Goal: Check status: Check status

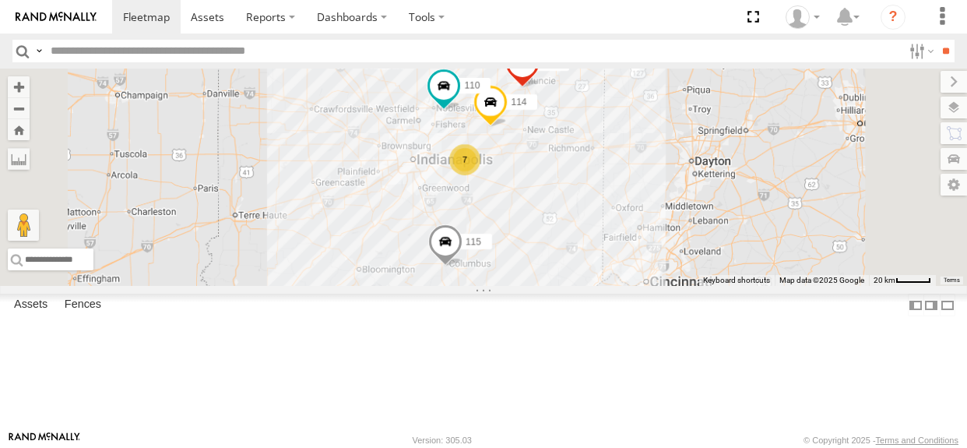
select select "**********"
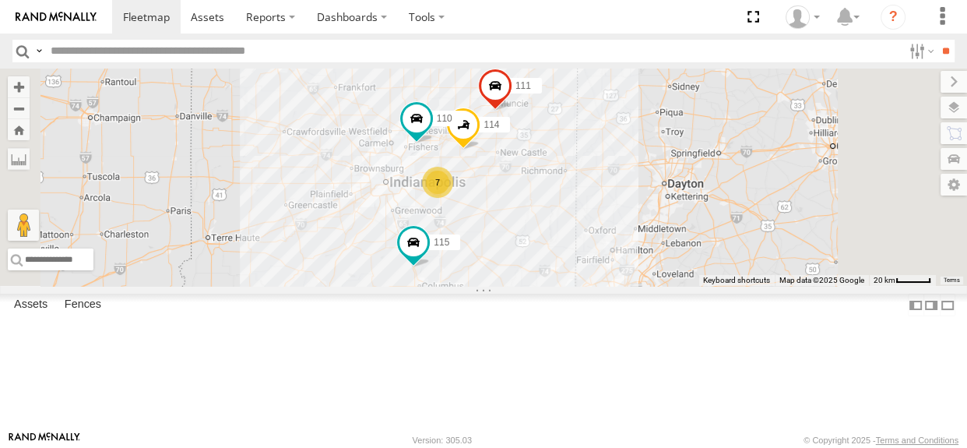
drag, startPoint x: 590, startPoint y: 237, endPoint x: 561, endPoint y: 251, distance: 32.7
click at [559, 252] on div "114 7 110 115 111" at bounding box center [483, 177] width 967 height 217
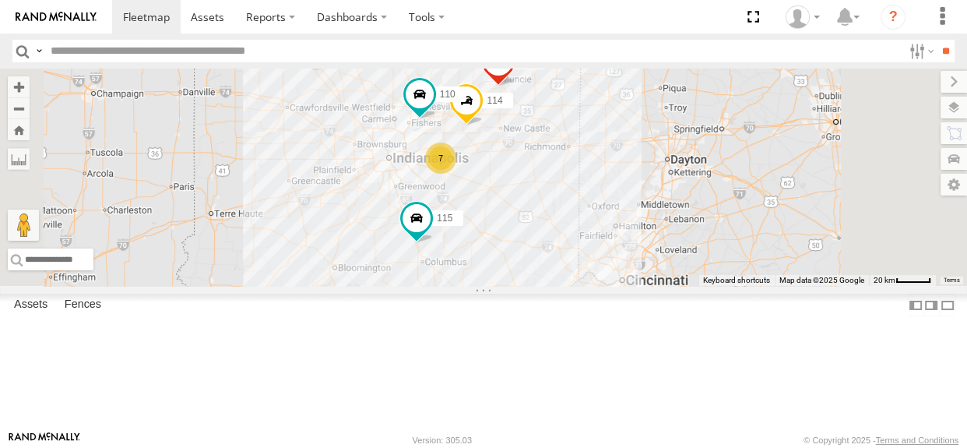
drag, startPoint x: 590, startPoint y: 242, endPoint x: 593, endPoint y: 216, distance: 26.7
click at [593, 216] on div "114 7 110 115 111" at bounding box center [483, 177] width 967 height 217
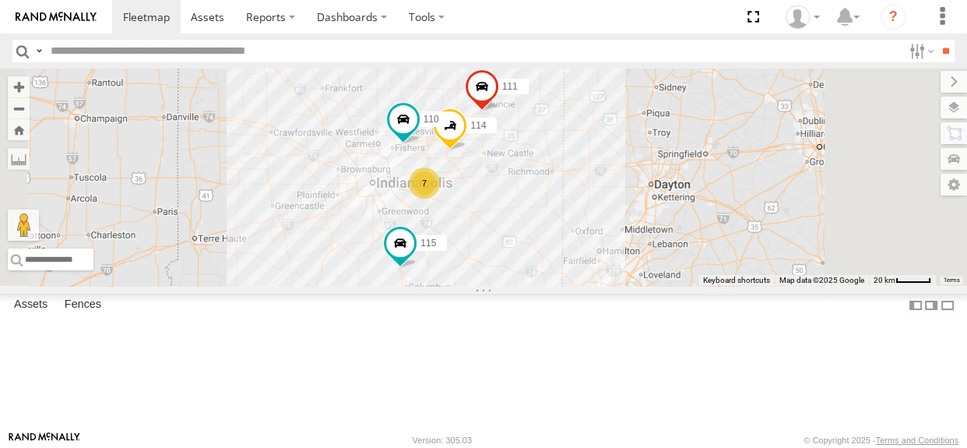
drag, startPoint x: 579, startPoint y: 310, endPoint x: 563, endPoint y: 334, distance: 29.2
click at [563, 286] on div "114 7 110 115 111" at bounding box center [483, 177] width 967 height 217
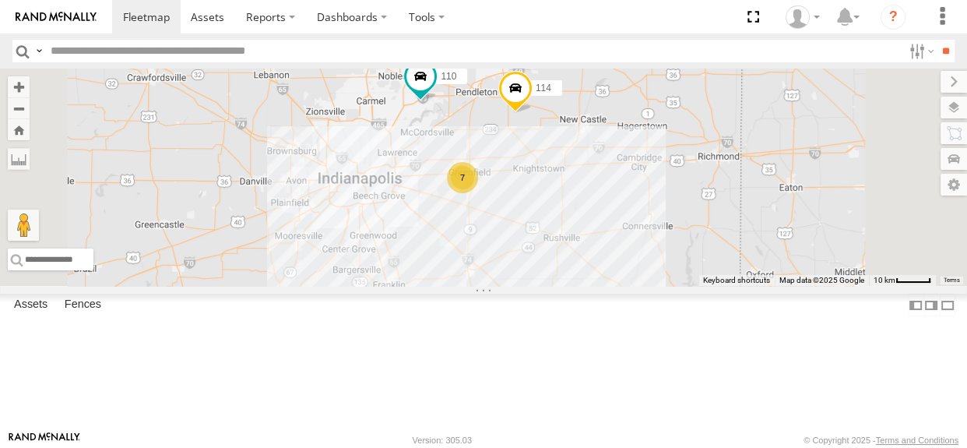
drag, startPoint x: 695, startPoint y: 271, endPoint x: 708, endPoint y: 227, distance: 46.3
click at [708, 227] on div "114 110 115 111 7" at bounding box center [483, 177] width 967 height 217
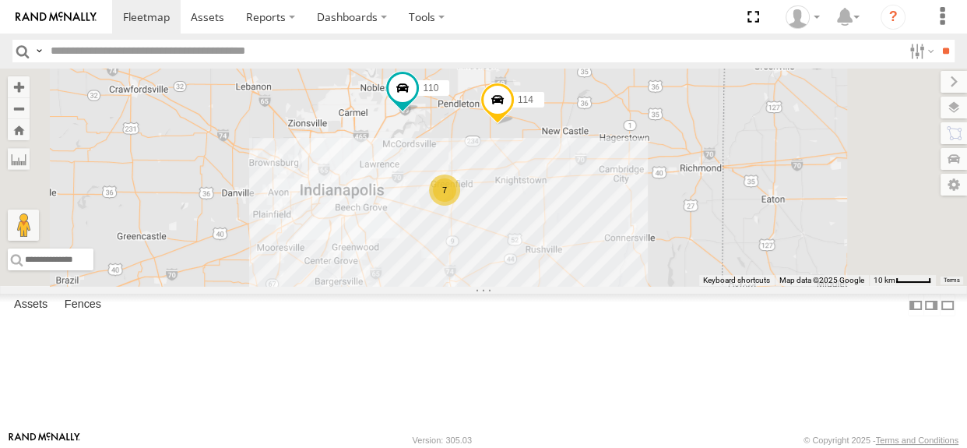
drag, startPoint x: 632, startPoint y: 301, endPoint x: 609, endPoint y: 343, distance: 47.0
click at [609, 286] on div "114 110 115 111 7" at bounding box center [483, 177] width 967 height 217
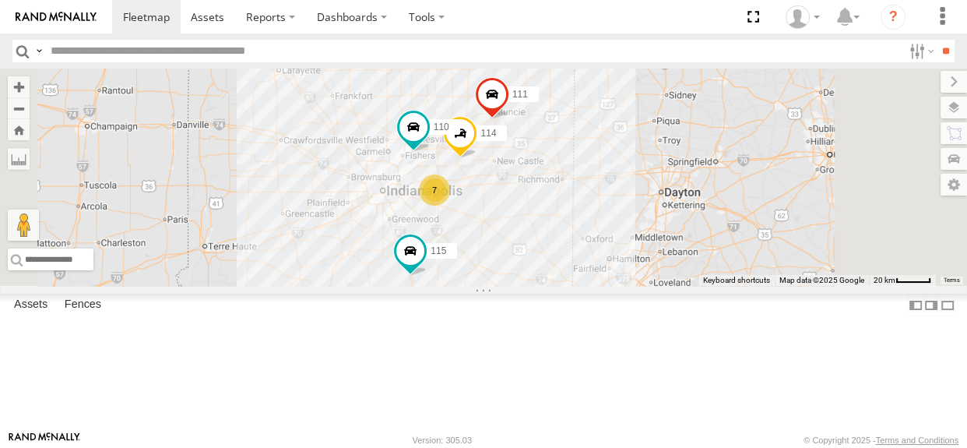
drag, startPoint x: 582, startPoint y: 181, endPoint x: 564, endPoint y: 153, distance: 33.7
click at [564, 153] on div "114 110 115 111 7" at bounding box center [483, 177] width 967 height 217
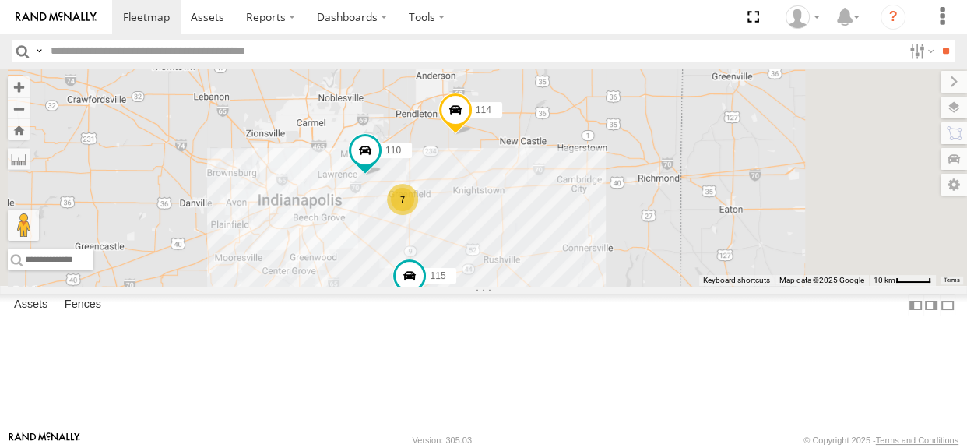
drag, startPoint x: 617, startPoint y: 308, endPoint x: 662, endPoint y: 216, distance: 101.7
click at [592, 286] on div "114 7 110 115 111" at bounding box center [483, 177] width 967 height 217
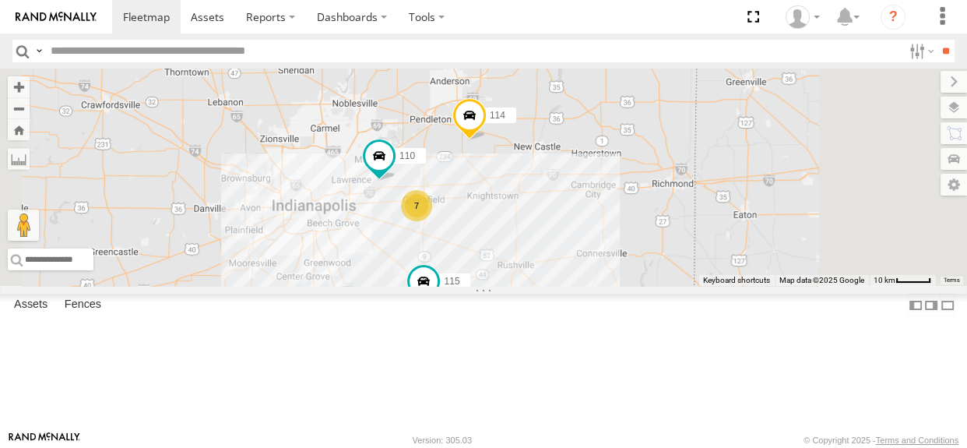
drag, startPoint x: 594, startPoint y: 137, endPoint x: 575, endPoint y: 169, distance: 37.0
click at [575, 169] on div "114 7 110 115 111" at bounding box center [483, 177] width 967 height 217
click at [438, 295] on span at bounding box center [424, 281] width 28 height 28
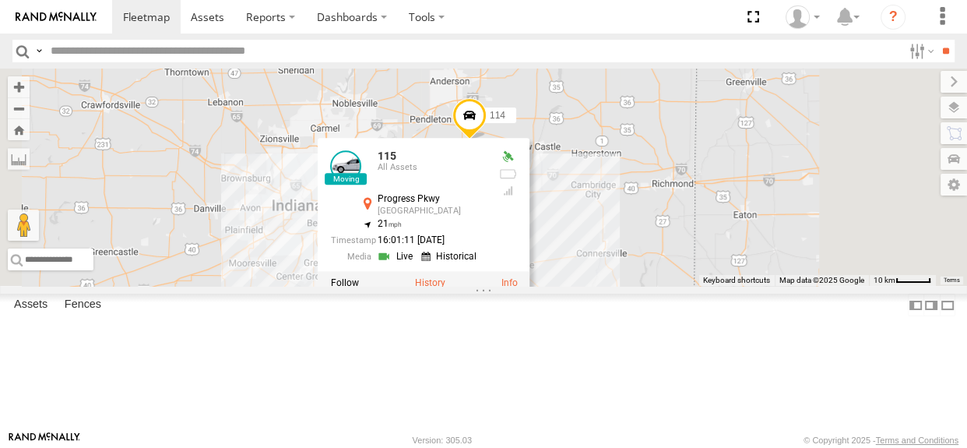
click at [445, 288] on label at bounding box center [429, 282] width 30 height 11
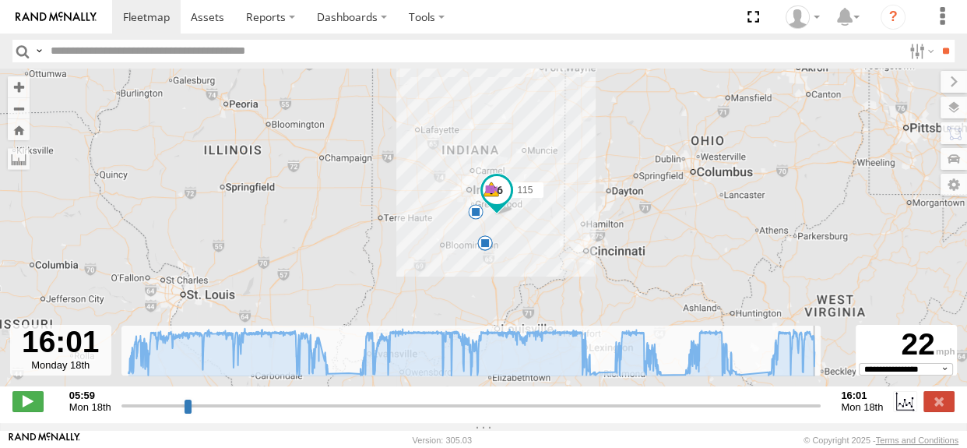
drag, startPoint x: 124, startPoint y: 413, endPoint x: 931, endPoint y: 396, distance: 806.9
type input "**********"
click at [822, 398] on input "range" at bounding box center [471, 405] width 700 height 15
click at [946, 406] on label at bounding box center [939, 401] width 31 height 20
